Goal: Information Seeking & Learning: Learn about a topic

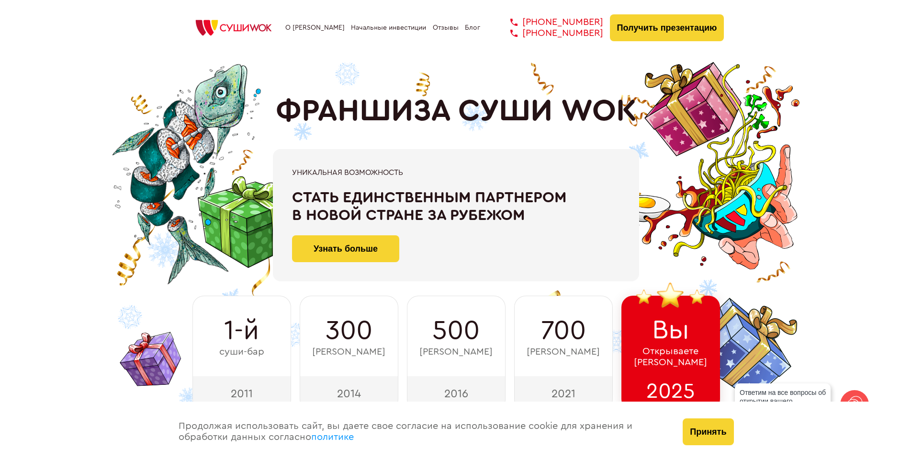
click at [314, 27] on link "О [PERSON_NAME]" at bounding box center [314, 28] width 59 height 8
